Goal: Book appointment/travel/reservation

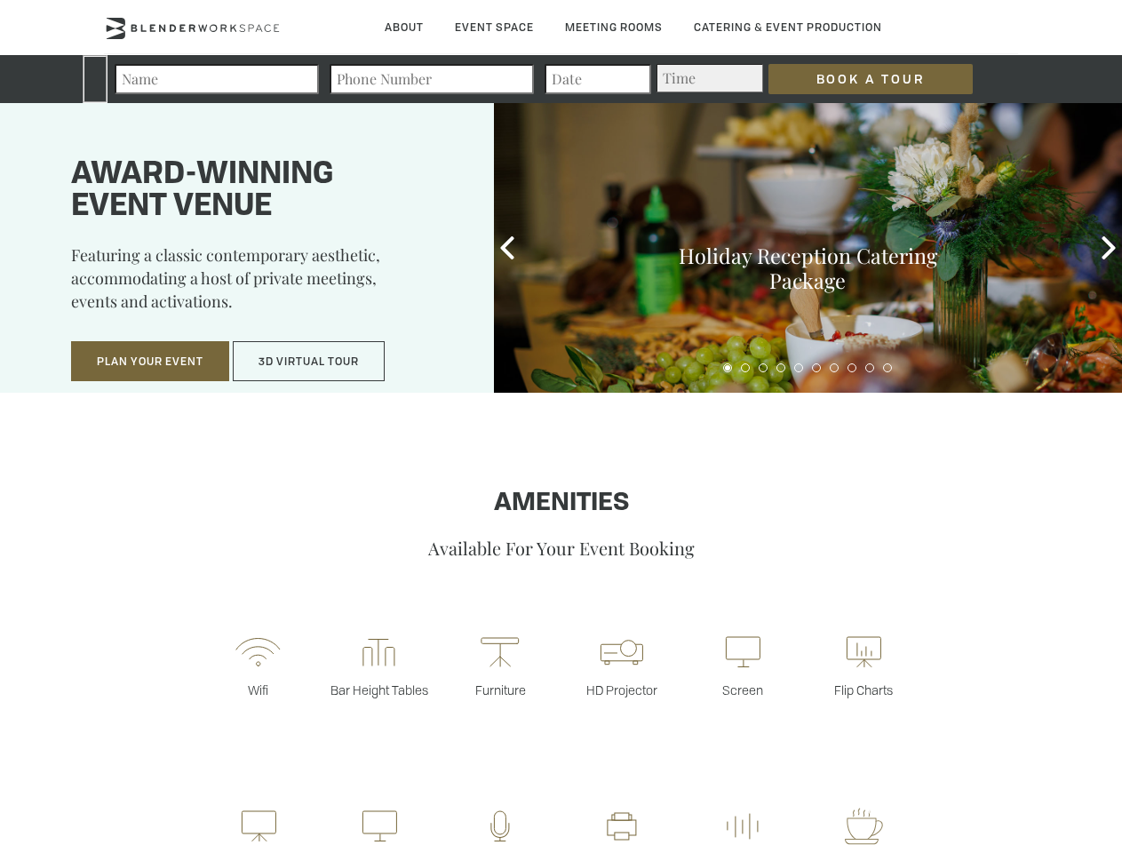
click at [856, 79] on input "Book a Tour" at bounding box center [871, 79] width 204 height 30
click at [150, 362] on button "Plan Your Event" at bounding box center [150, 361] width 158 height 41
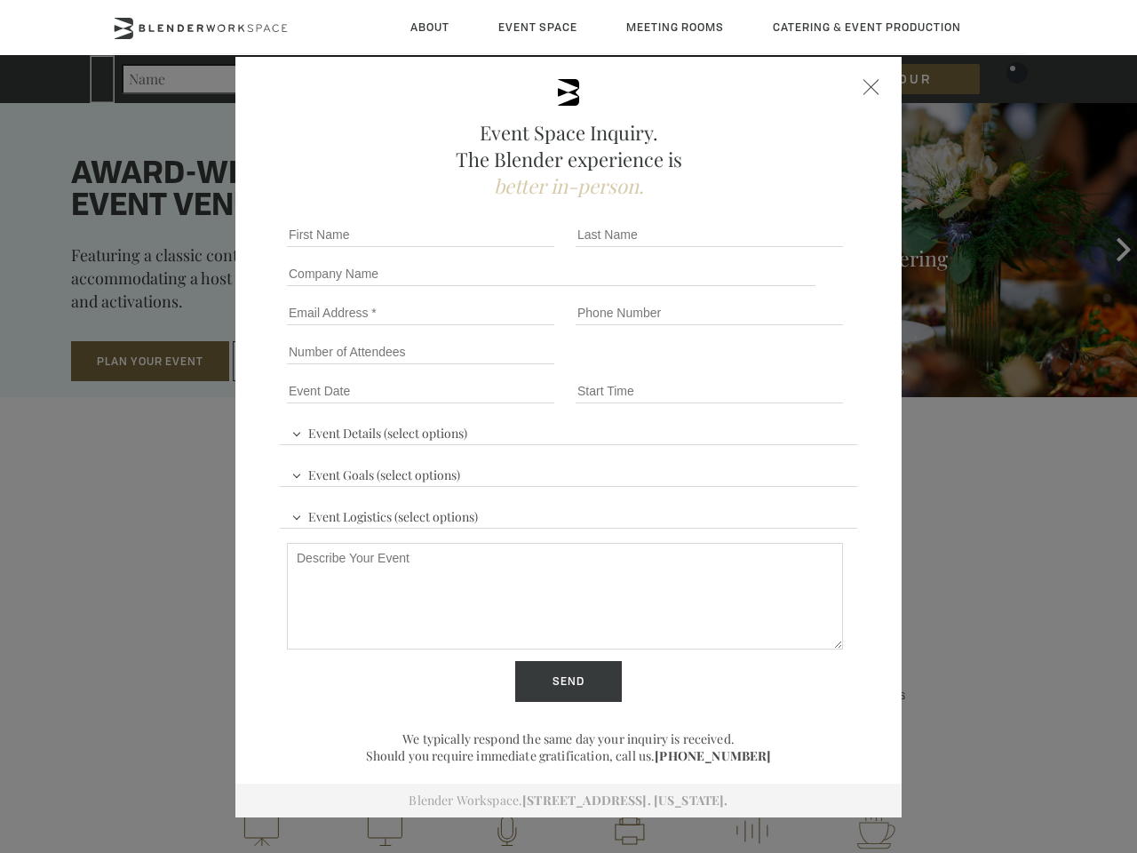
click at [309, 362] on input "Number of Attendees" at bounding box center [420, 351] width 267 height 25
click at [507, 248] on div "First name *" at bounding box center [424, 234] width 289 height 39
click at [1109, 248] on div "Event Space Inquiry. The Blender experience is better in-person. Event Details …" at bounding box center [568, 426] width 1137 height 853
